Goal: Check status: Check status

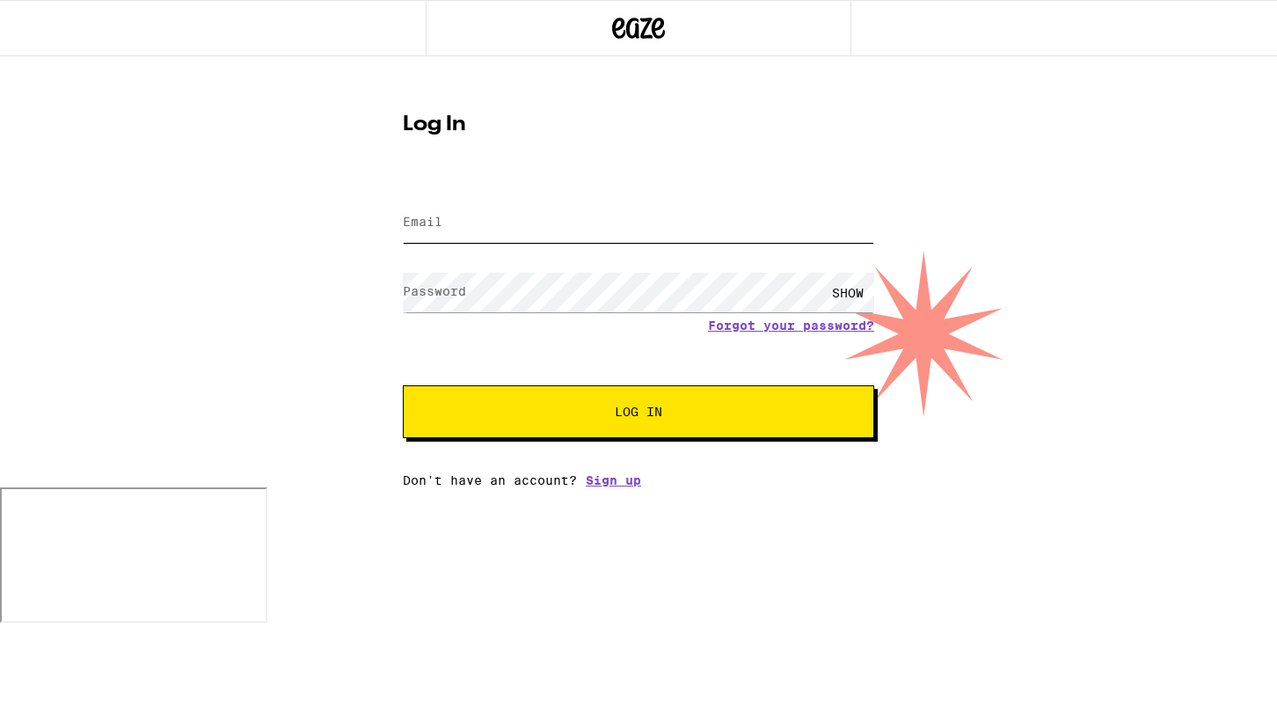
click at [644, 231] on input "Email" at bounding box center [638, 223] width 471 height 40
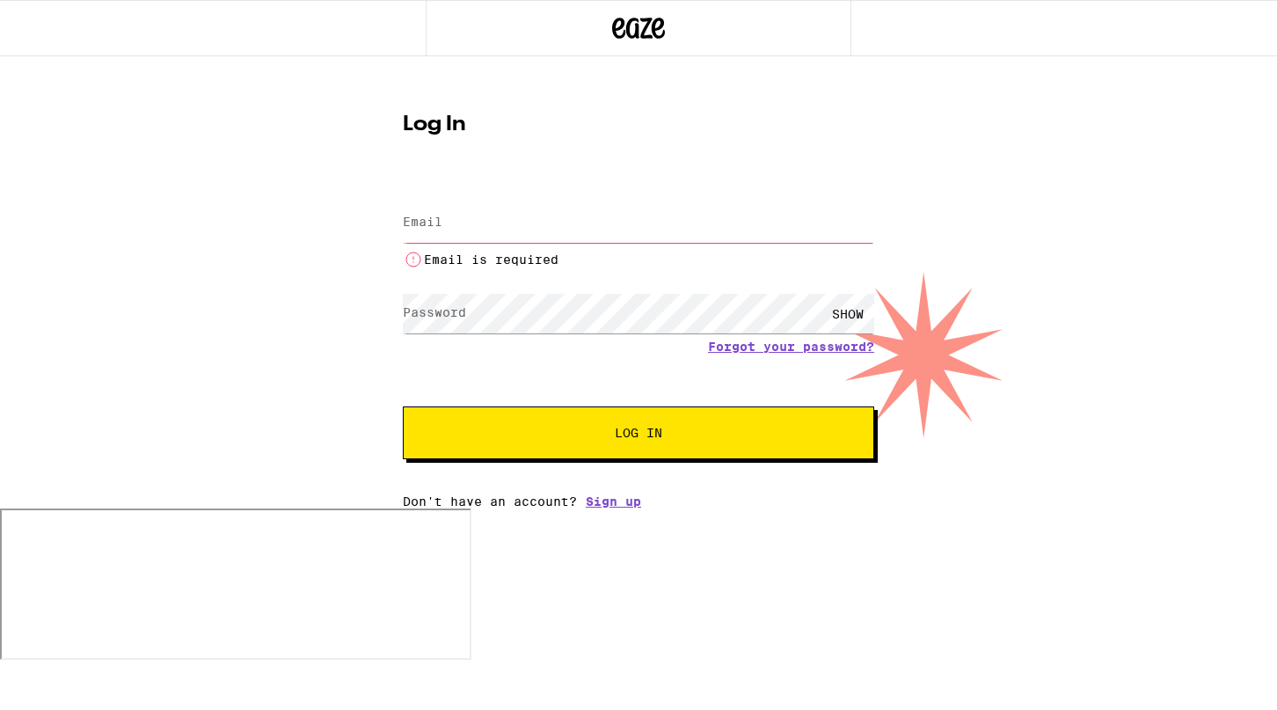
type input "[EMAIL_ADDRESS][DOMAIN_NAME]"
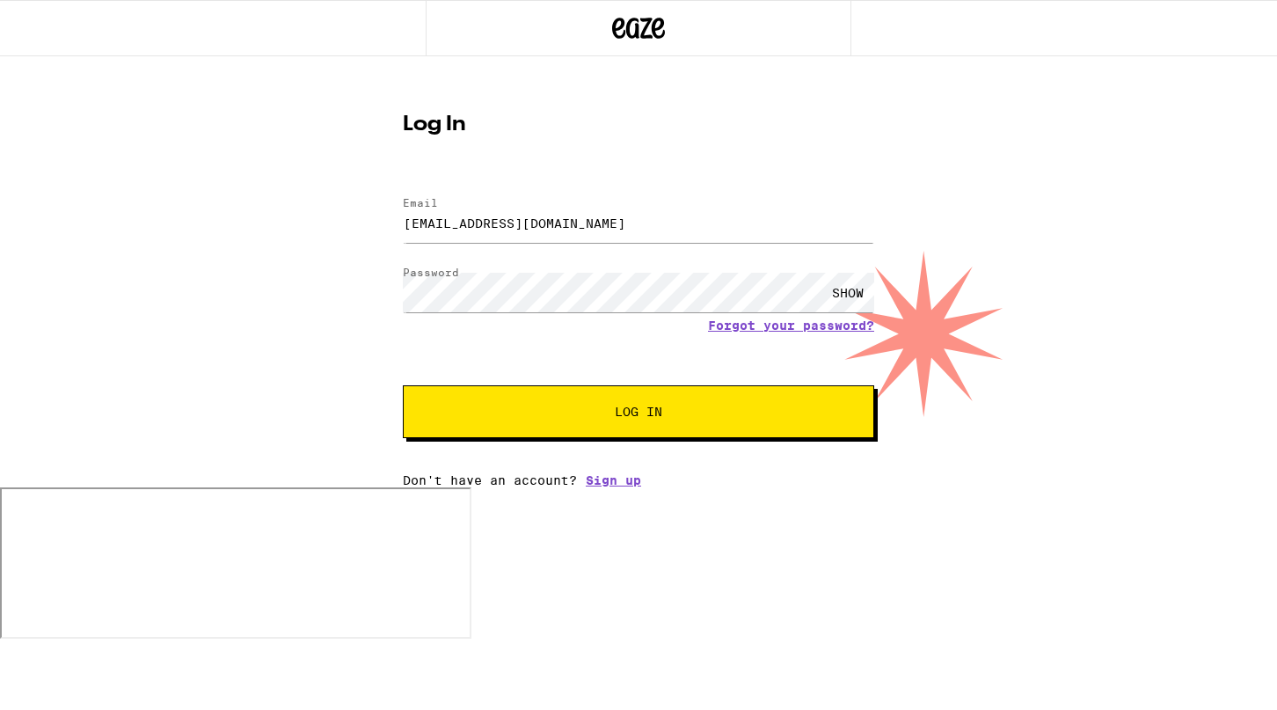
click at [772, 441] on div "Email Email [EMAIL_ADDRESS][DOMAIN_NAME] Password Password SHOW Forgot your pas…" at bounding box center [638, 333] width 471 height 308
click at [768, 433] on button "Log In" at bounding box center [638, 411] width 471 height 53
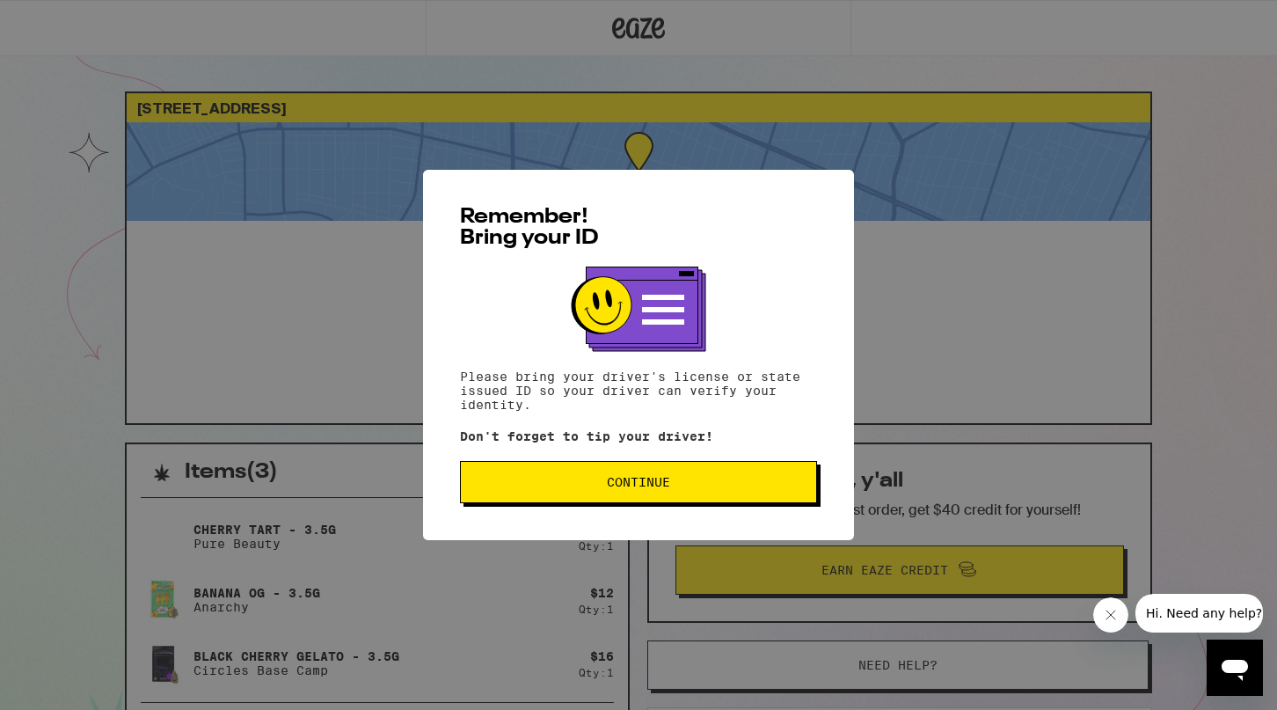
click at [730, 484] on span "Continue" at bounding box center [638, 482] width 327 height 12
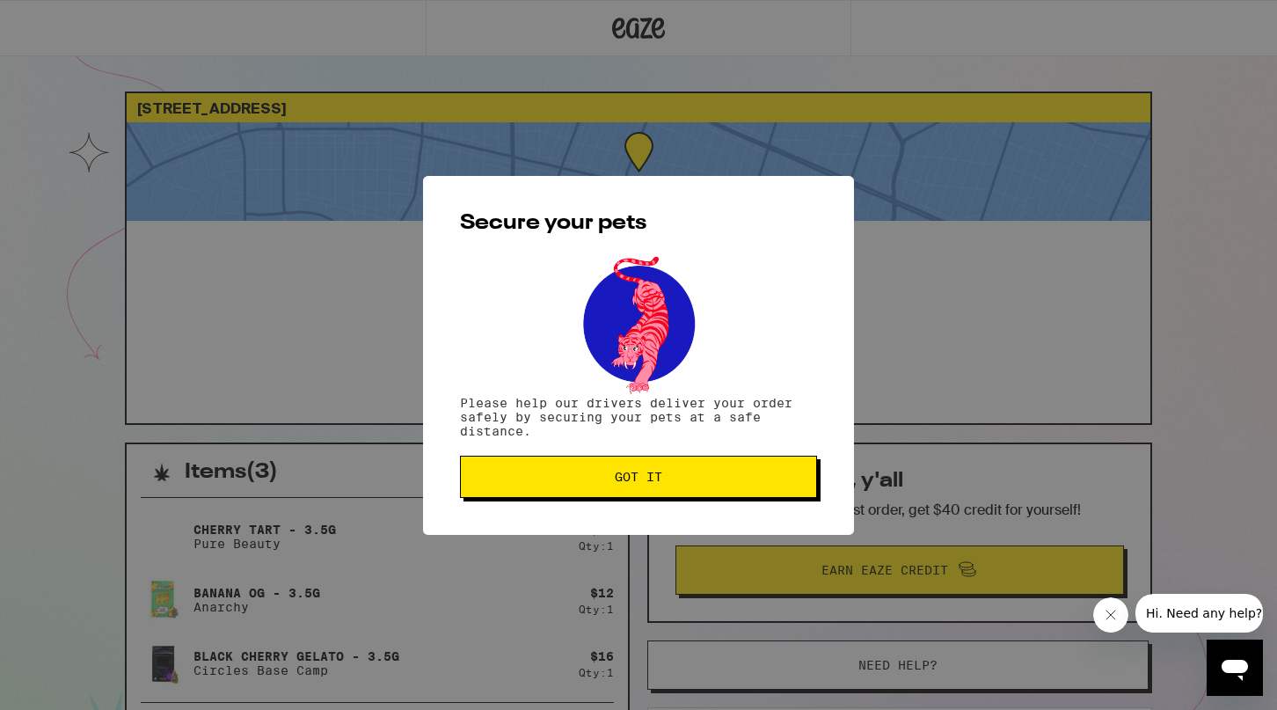
click at [730, 490] on button "Got it" at bounding box center [638, 476] width 357 height 42
